Goal: Information Seeking & Learning: Get advice/opinions

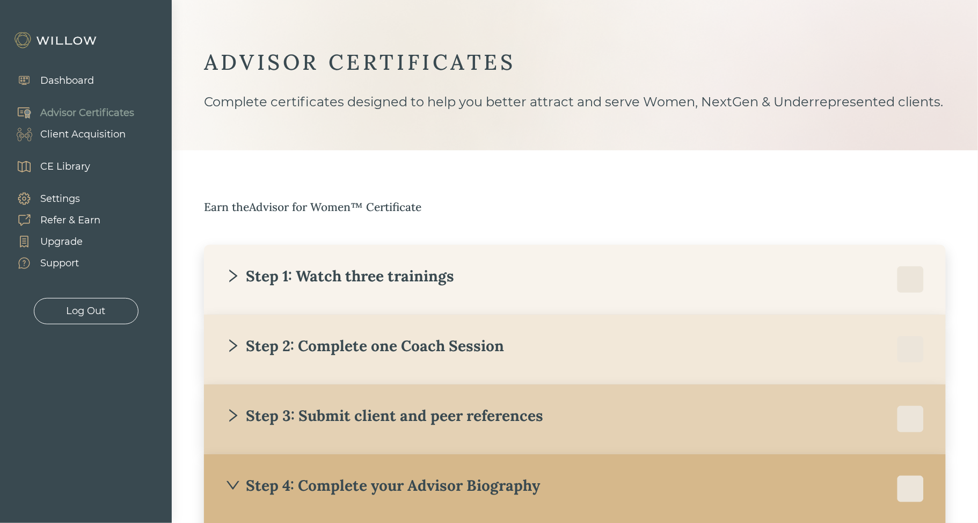
click at [72, 28] on link at bounding box center [86, 32] width 172 height 64
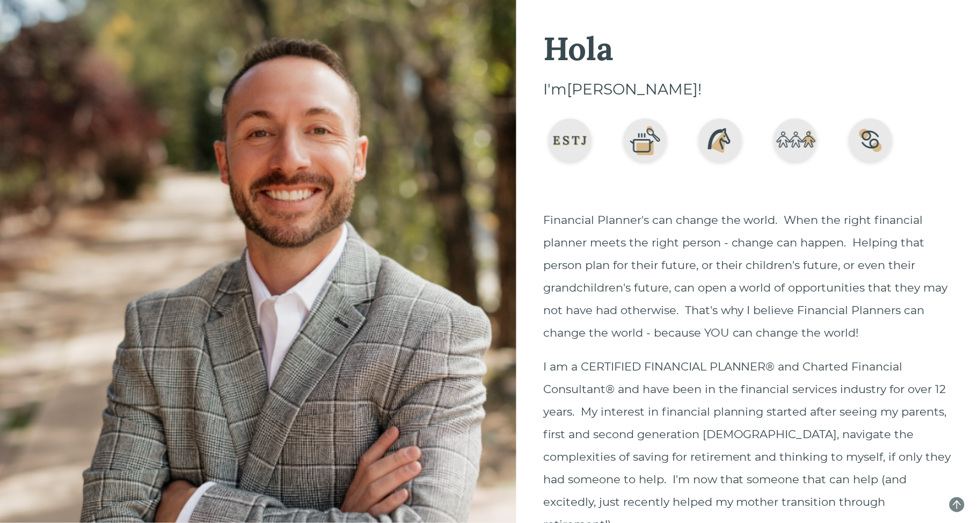
scroll to position [1518, 0]
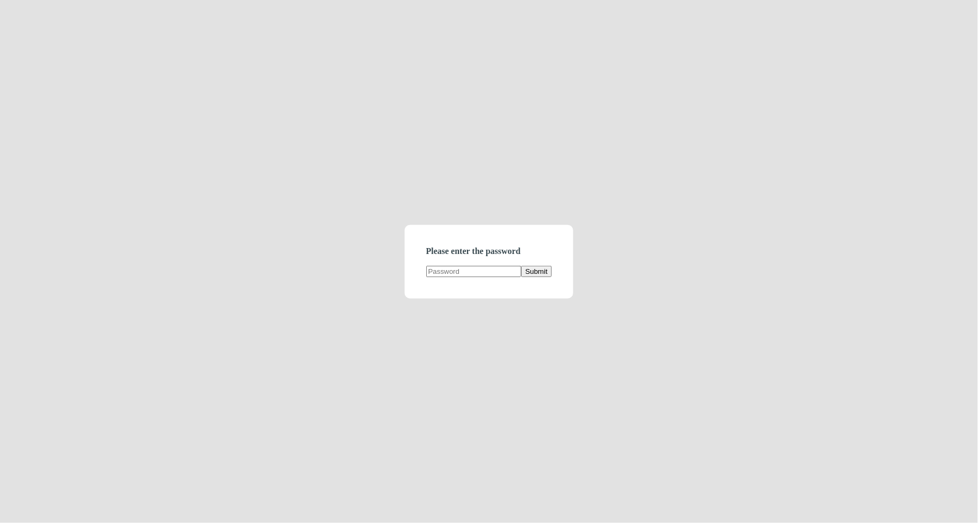
click at [472, 269] on input "text" at bounding box center [473, 271] width 95 height 11
type input "demodirectory"
click button "Submit" at bounding box center [536, 271] width 31 height 11
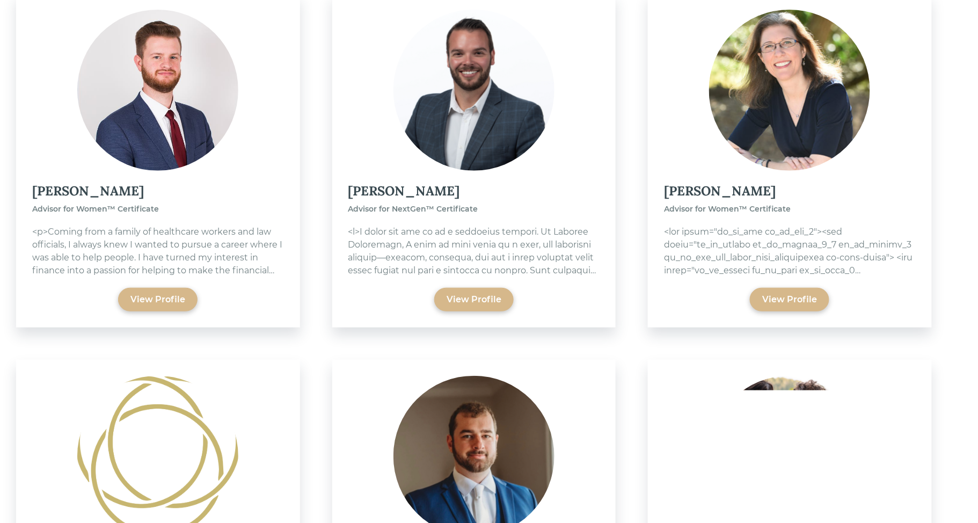
scroll to position [133, 0]
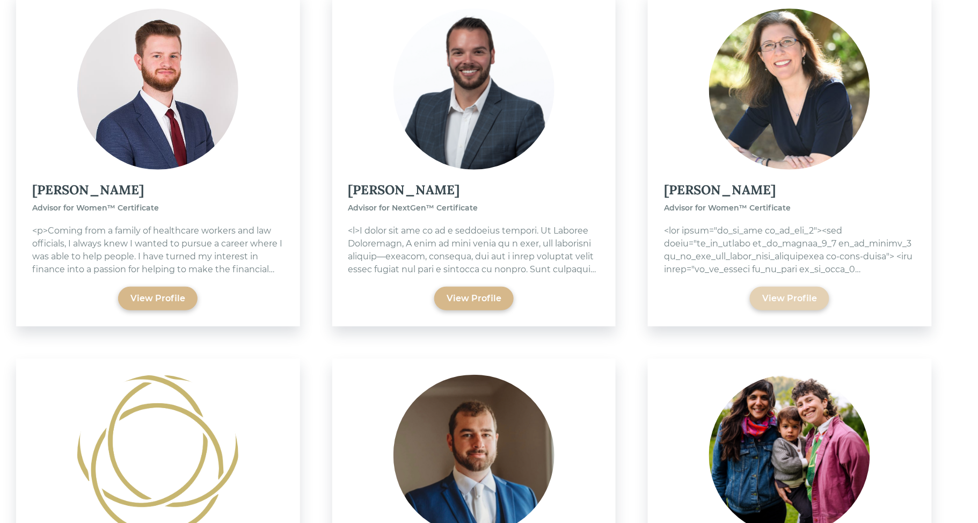
click at [799, 295] on div "View Profile" at bounding box center [789, 298] width 55 height 13
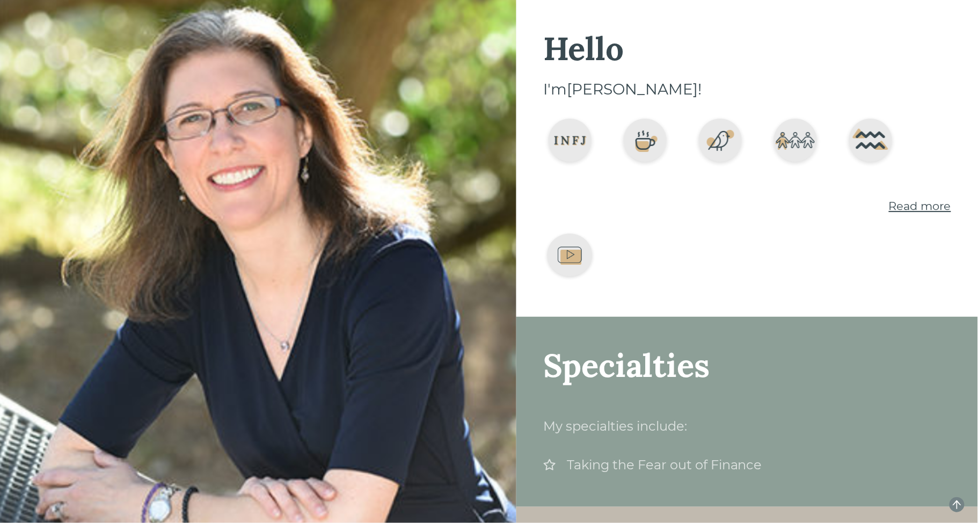
click at [908, 204] on span "Read more" at bounding box center [920, 205] width 62 height 13
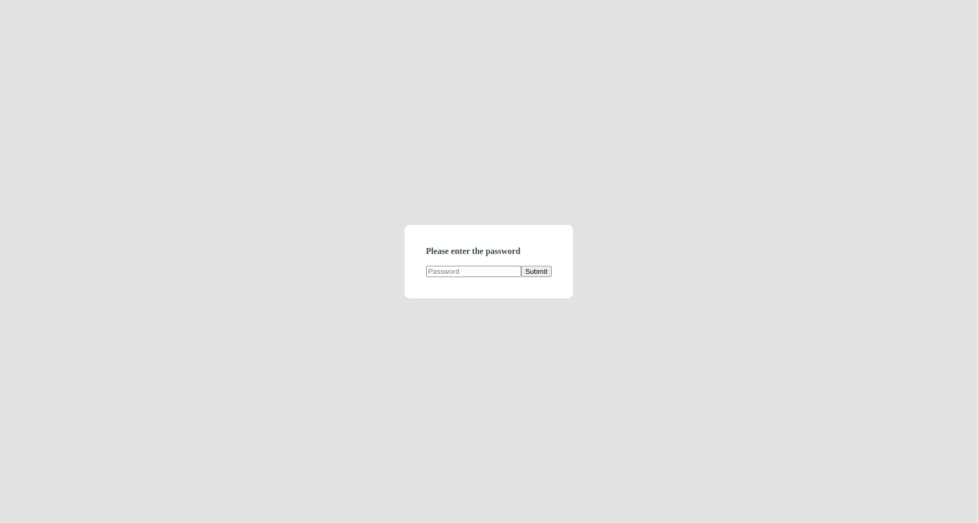
click at [450, 270] on input "text" at bounding box center [473, 271] width 95 height 11
type input "demodirectory"
click button "Submit" at bounding box center [536, 271] width 31 height 11
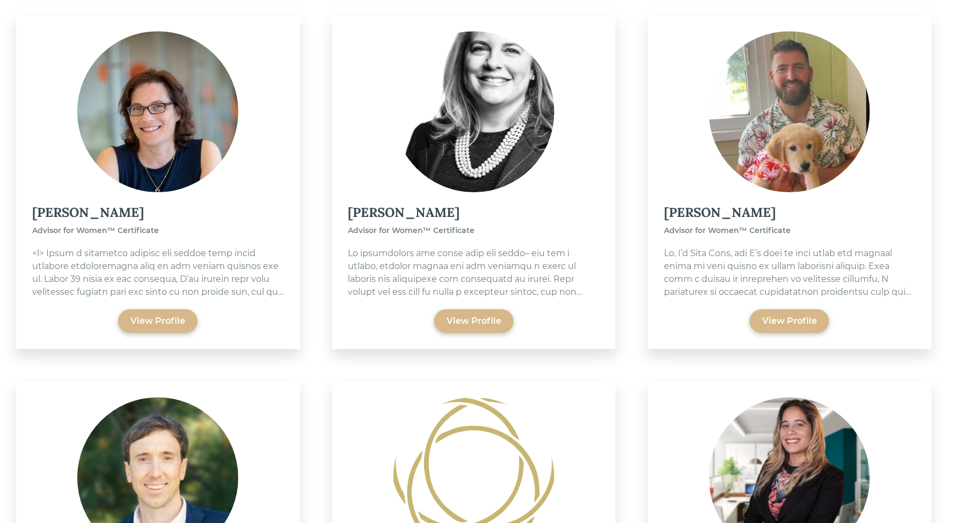
scroll to position [4176, 0]
click at [169, 314] on div "View Profile" at bounding box center [157, 320] width 55 height 13
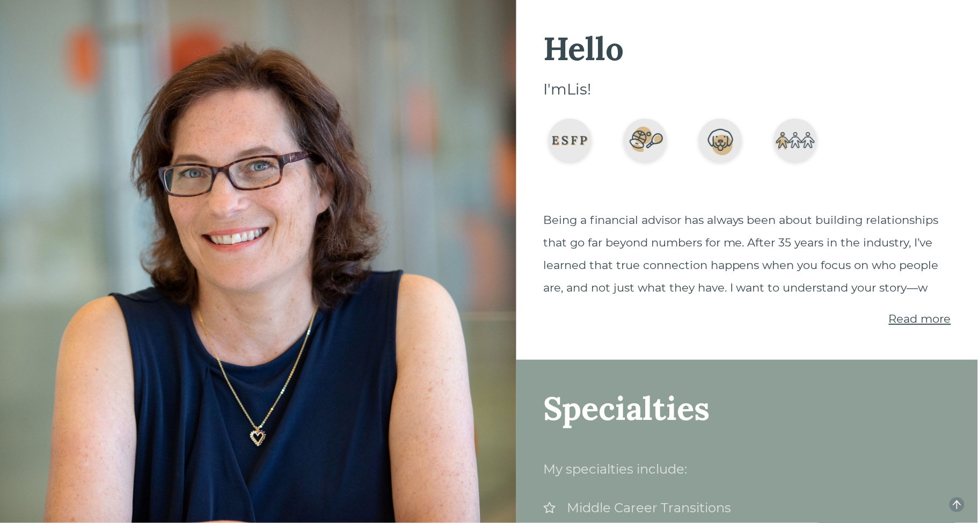
click at [932, 325] on span "Read more" at bounding box center [920, 318] width 62 height 13
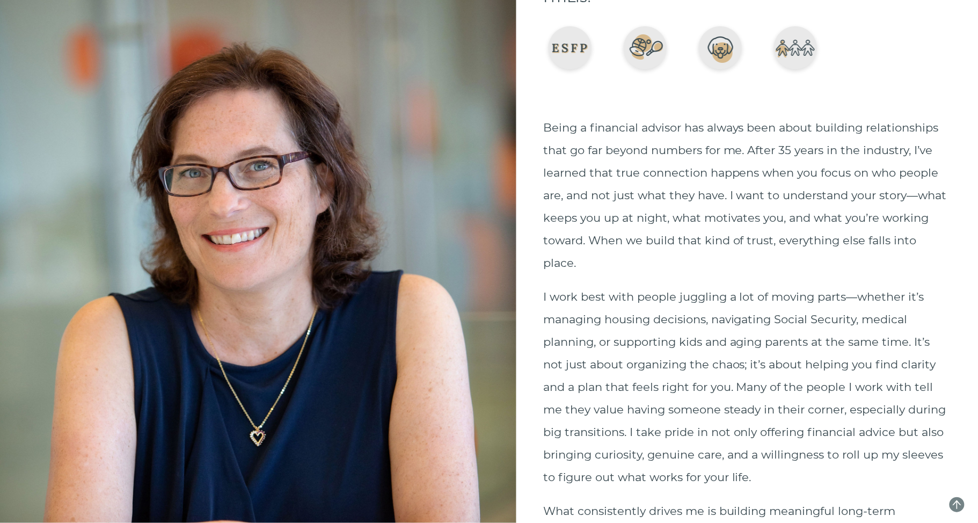
scroll to position [13, 0]
